Goal: Task Accomplishment & Management: Use online tool/utility

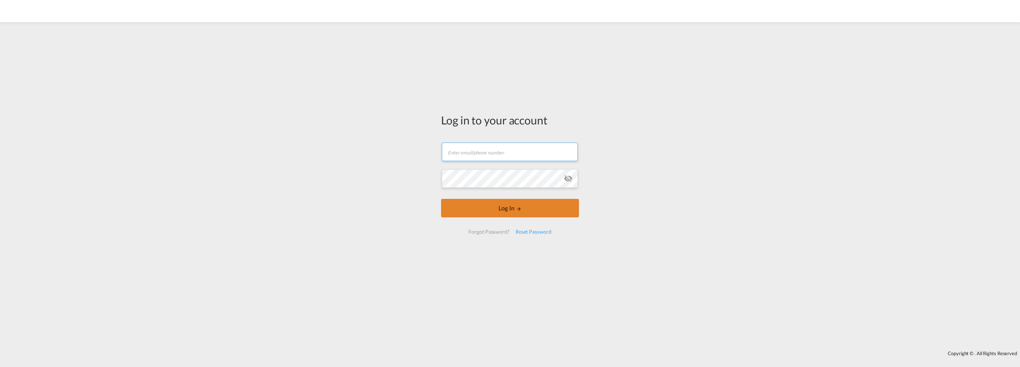
type input "[EMAIL_ADDRESS][DOMAIN_NAME]"
click at [497, 207] on button "Log In" at bounding box center [510, 208] width 138 height 19
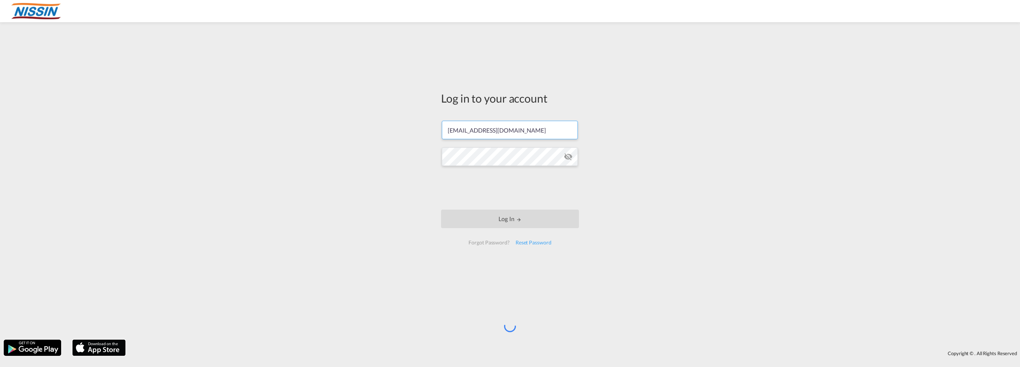
click at [524, 130] on input "[EMAIL_ADDRESS][DOMAIN_NAME]" at bounding box center [510, 130] width 136 height 19
click at [372, 168] on div "Log in to your account [EMAIL_ADDRESS][DOMAIN_NAME] Log In Forgot Password? Res…" at bounding box center [510, 181] width 1020 height 310
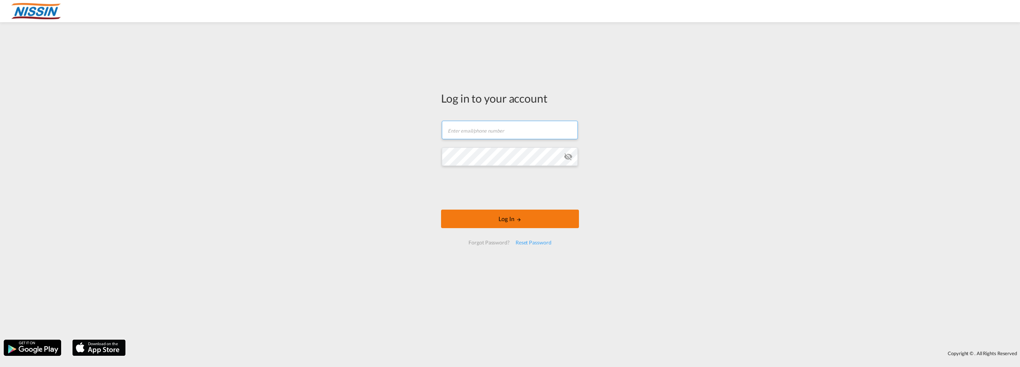
type input "[EMAIL_ADDRESS][DOMAIN_NAME]"
click at [501, 214] on button "Log In" at bounding box center [510, 219] width 138 height 19
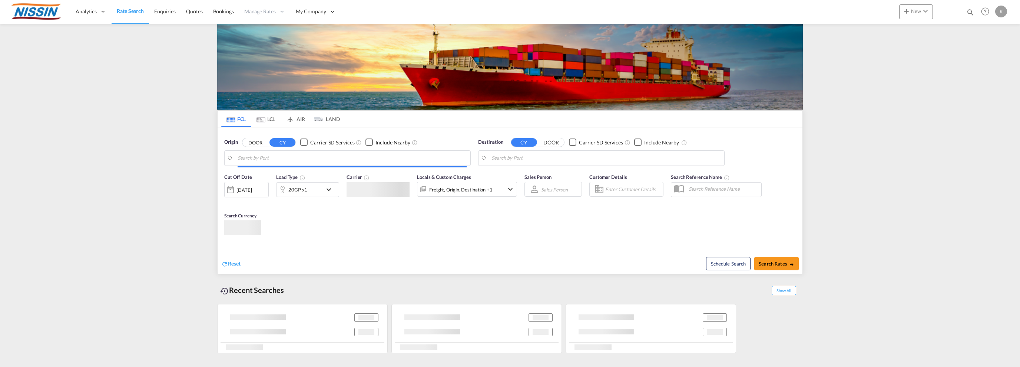
type input "[GEOGRAPHIC_DATA], [GEOGRAPHIC_DATA], USSEA"
type input "Sendai, [GEOGRAPHIC_DATA], [GEOGRAPHIC_DATA]"
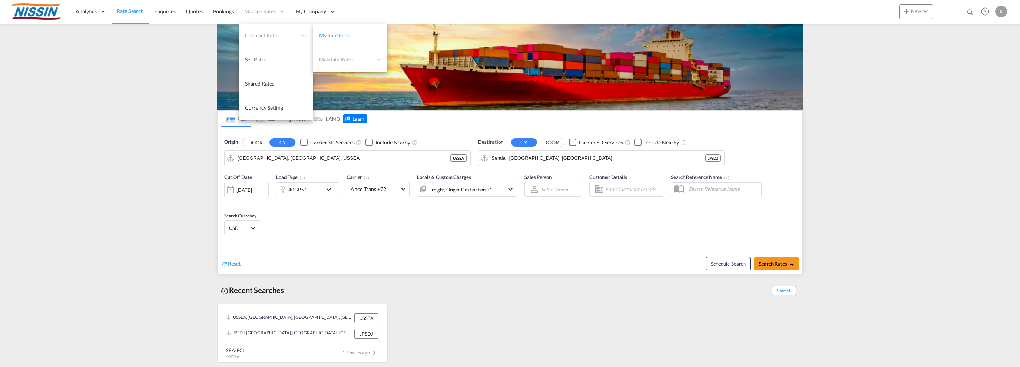
click at [337, 35] on span "My Rate Files" at bounding box center [334, 35] width 30 height 6
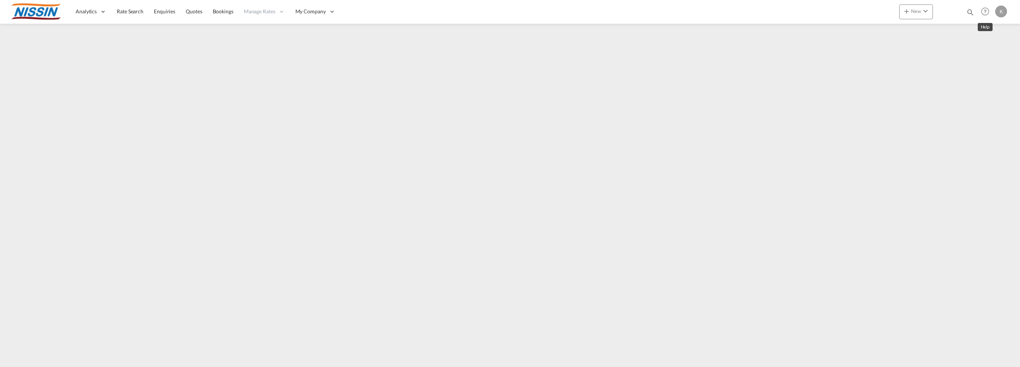
click at [986, 11] on md-icon "Help" at bounding box center [985, 11] width 13 height 13
click at [962, 58] on link "Resources" at bounding box center [975, 58] width 45 height 19
click at [984, 11] on md-icon "Help" at bounding box center [985, 11] width 13 height 13
click at [961, 34] on link "Help" at bounding box center [975, 33] width 45 height 19
